Goal: Information Seeking & Learning: Learn about a topic

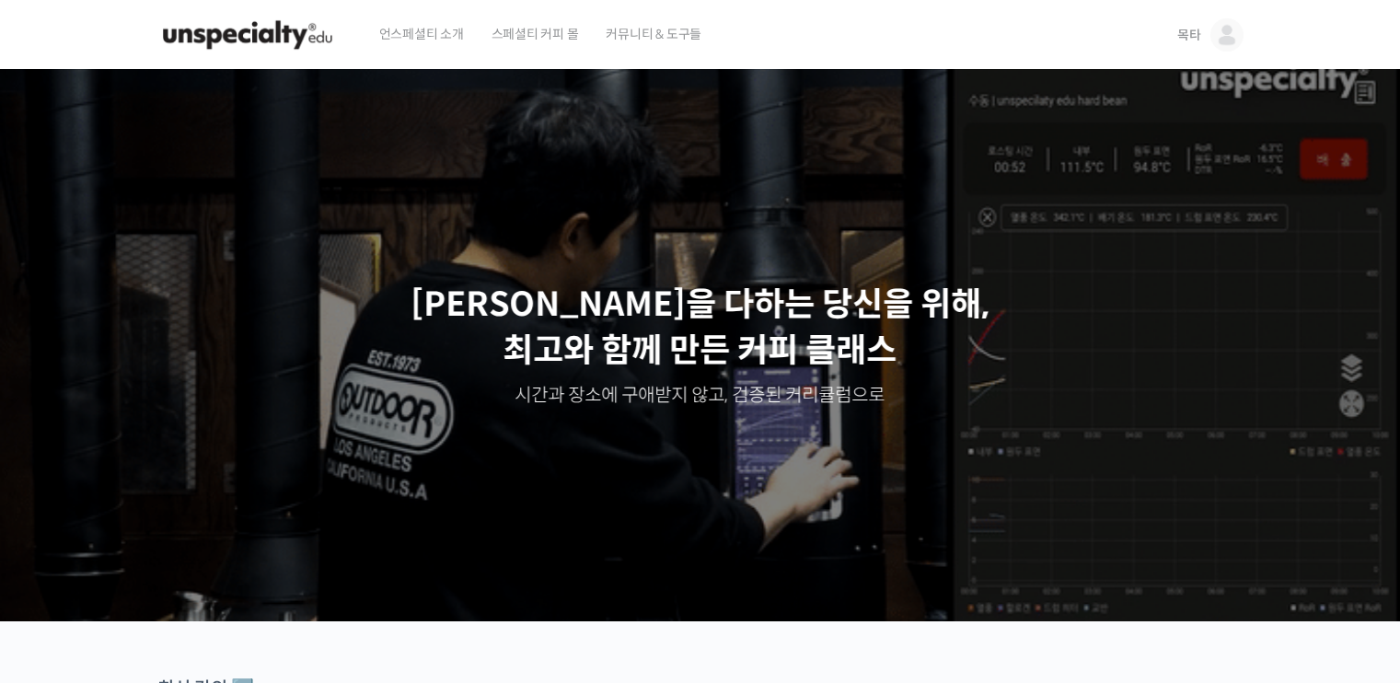
click at [1195, 35] on span "목타" at bounding box center [1189, 35] width 24 height 17
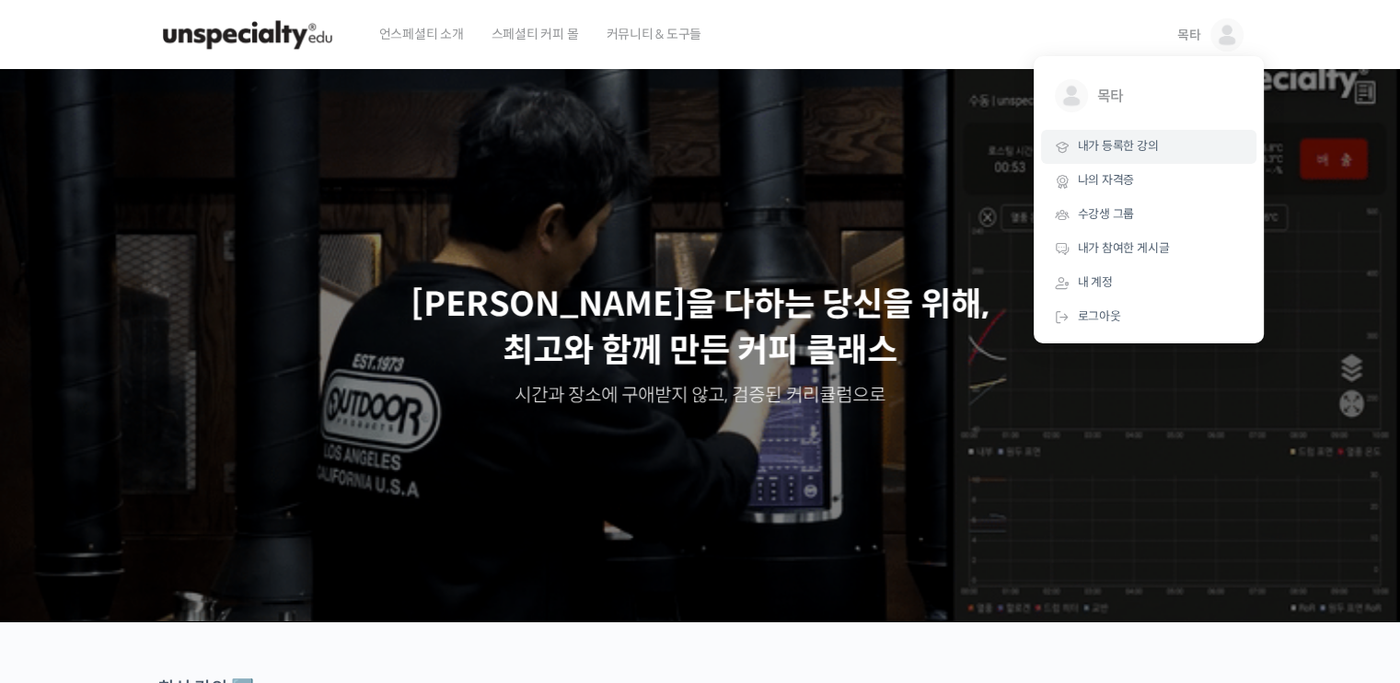
click at [1130, 151] on span "내가 등록한 강의" at bounding box center [1118, 146] width 81 height 16
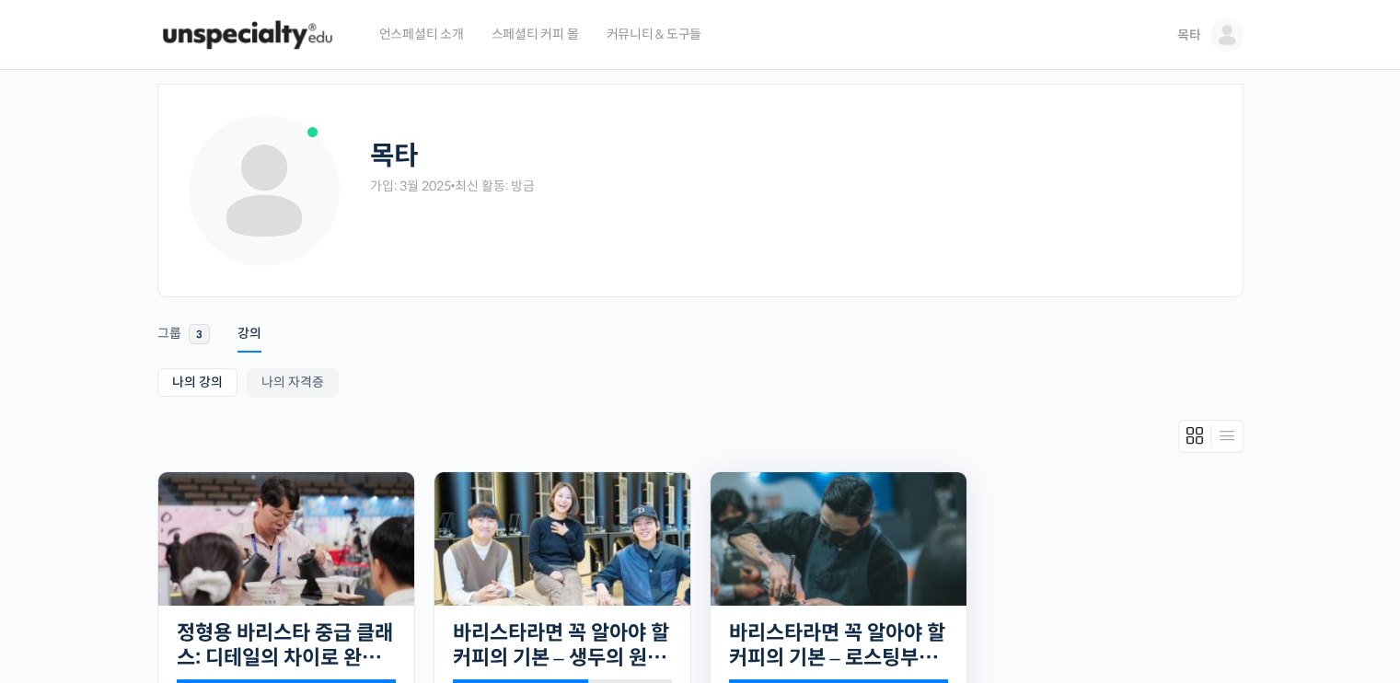
click at [895, 553] on img at bounding box center [838, 538] width 256 height 133
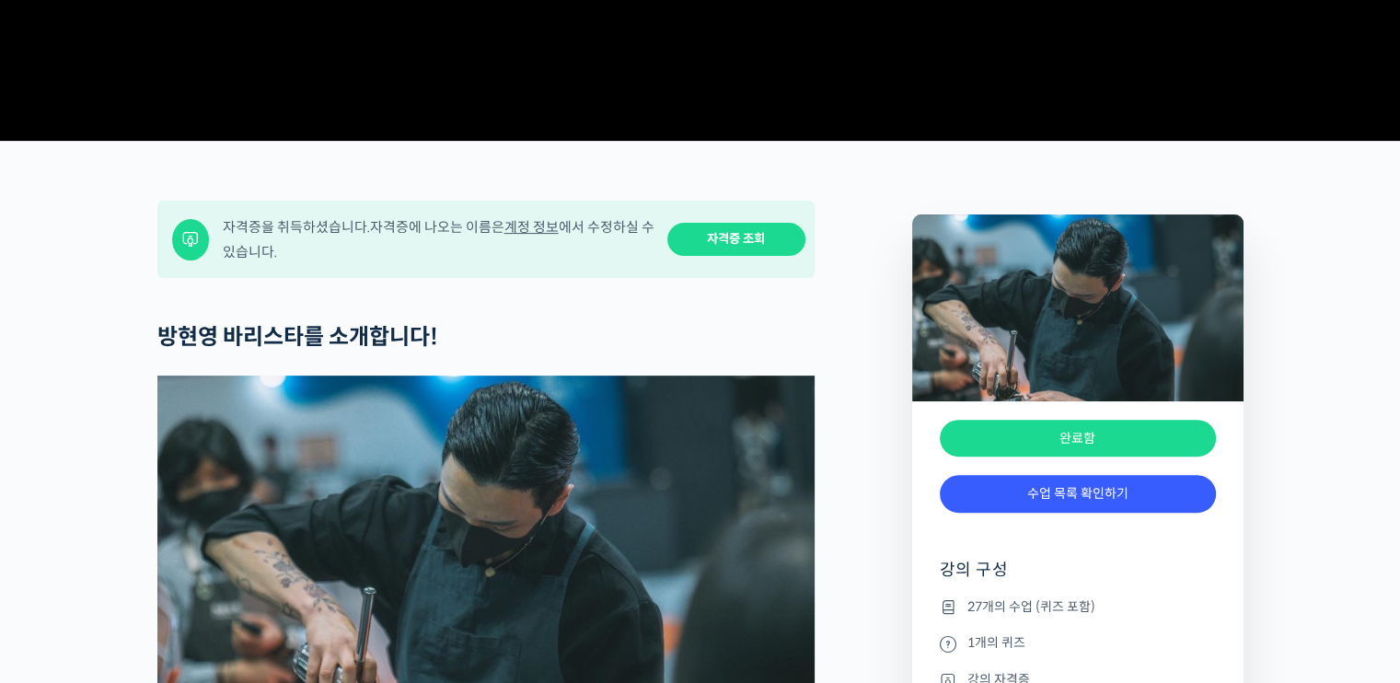
scroll to position [736, 0]
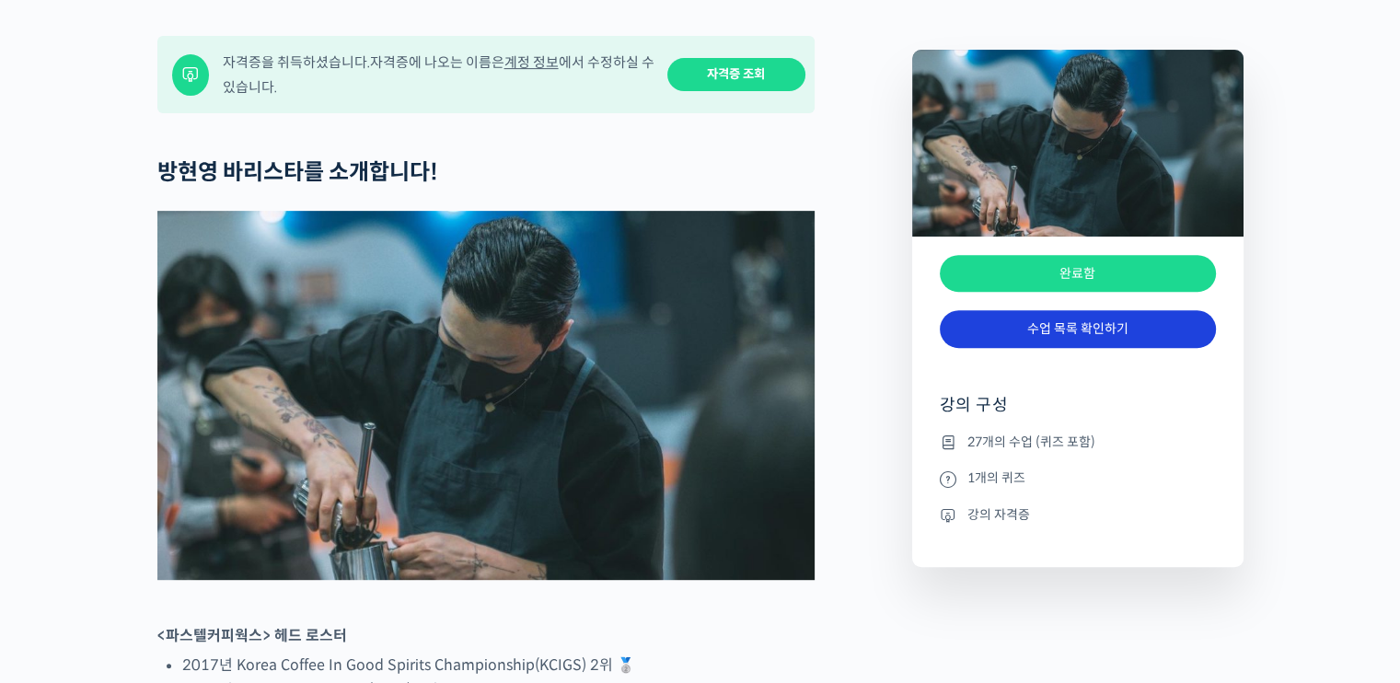
click at [1103, 348] on link "수업 목록 확인하기" at bounding box center [1078, 329] width 276 height 38
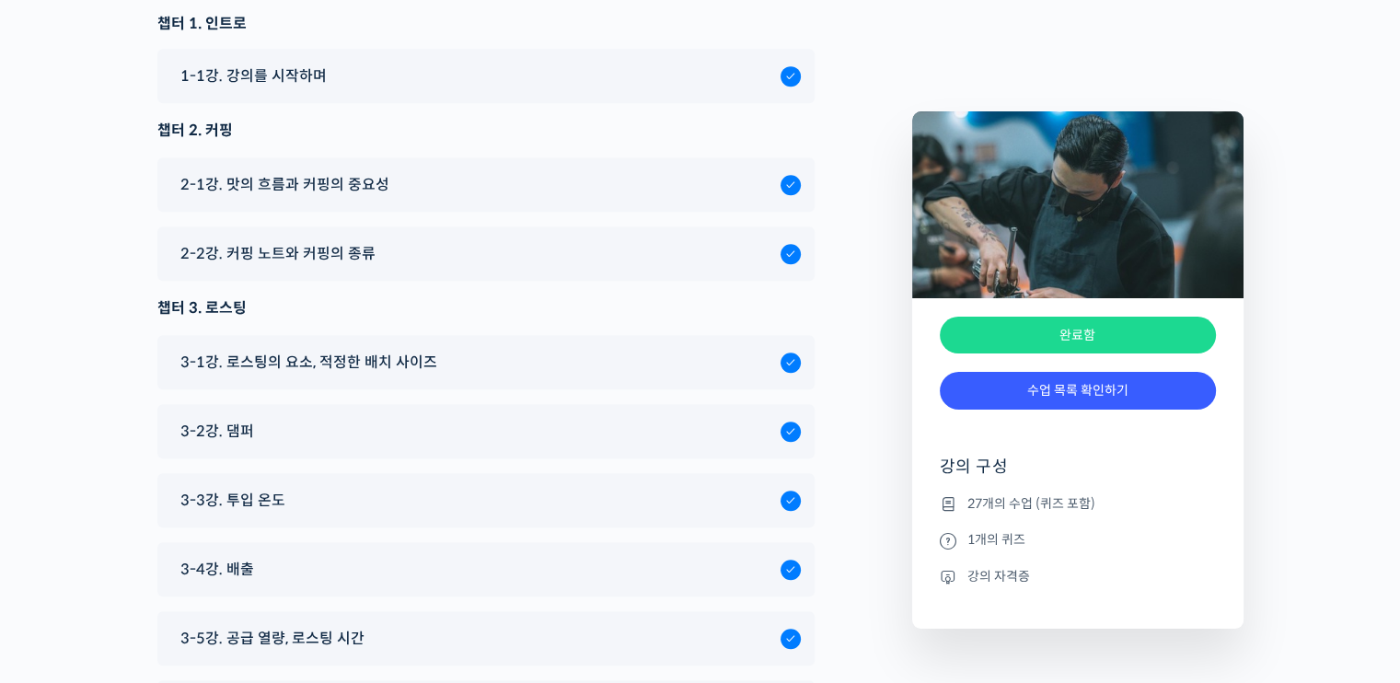
scroll to position [8124, 0]
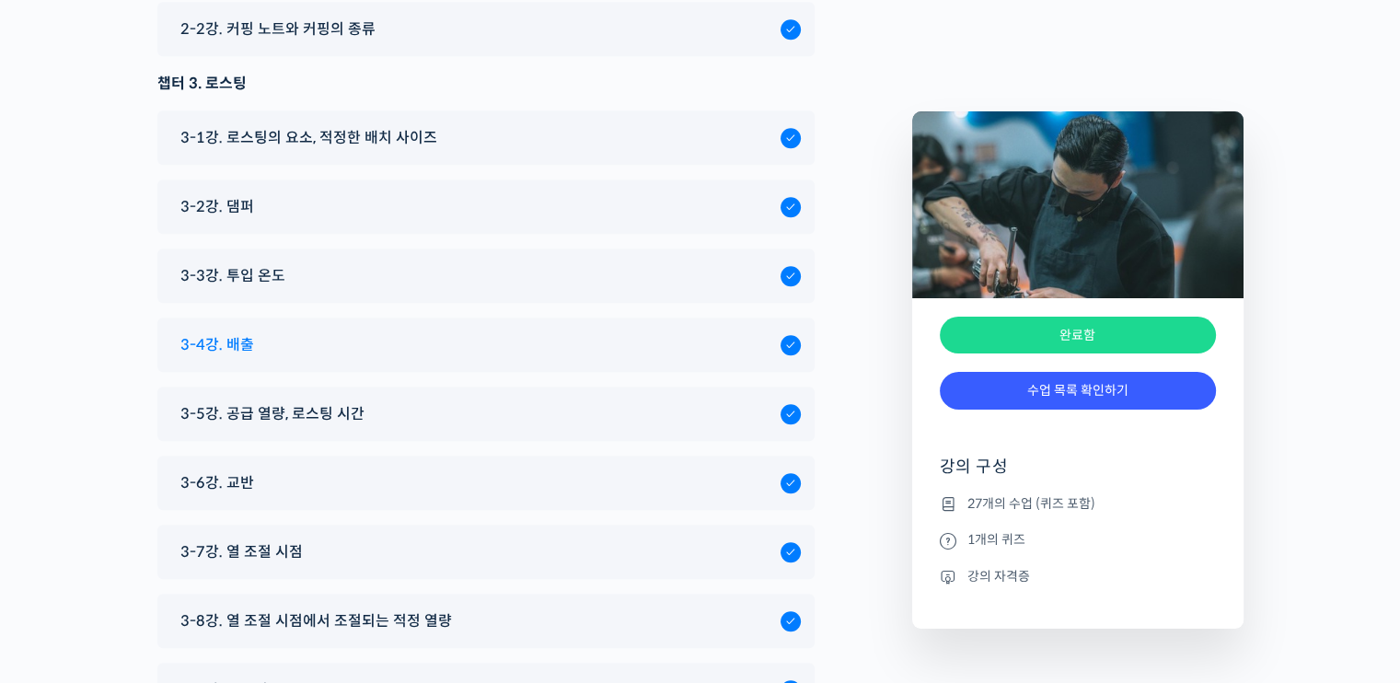
click at [269, 318] on div "3-4강. 배출" at bounding box center [485, 345] width 657 height 54
click at [267, 332] on div "3-4강. 배출" at bounding box center [475, 344] width 609 height 25
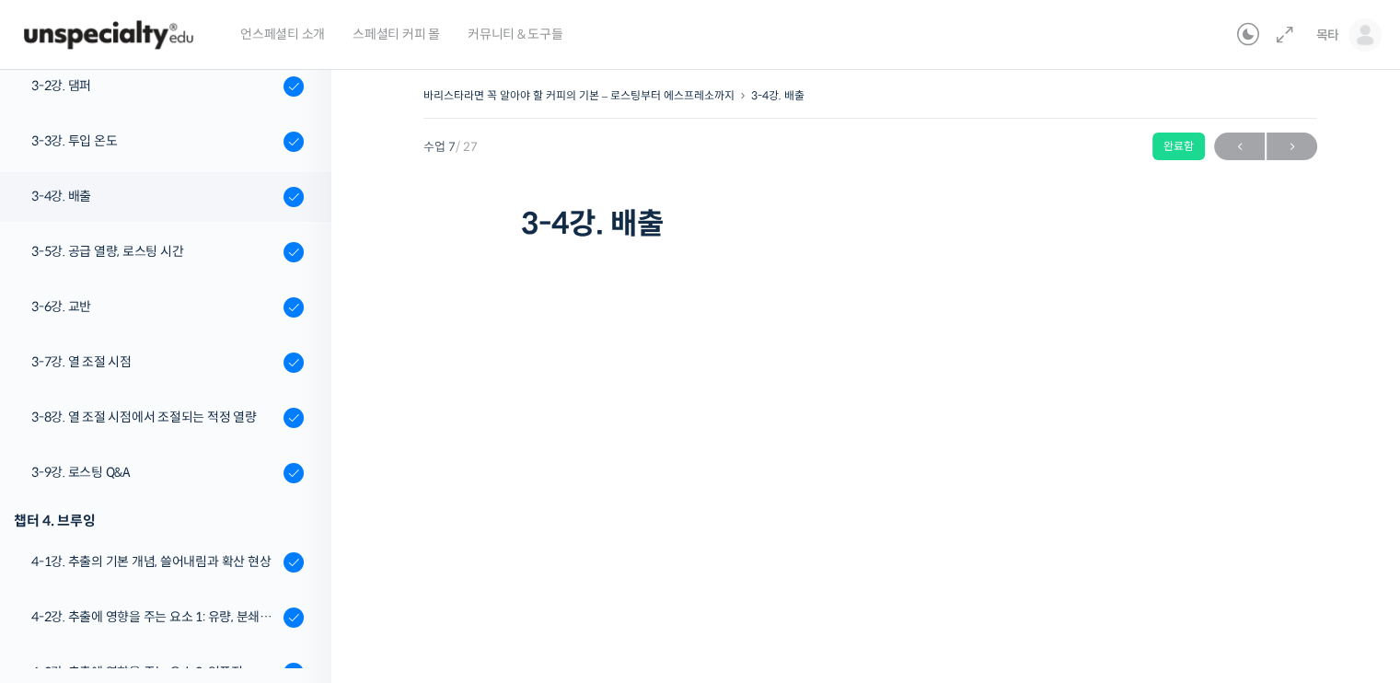
scroll to position [666, 0]
